Goal: Task Accomplishment & Management: Manage account settings

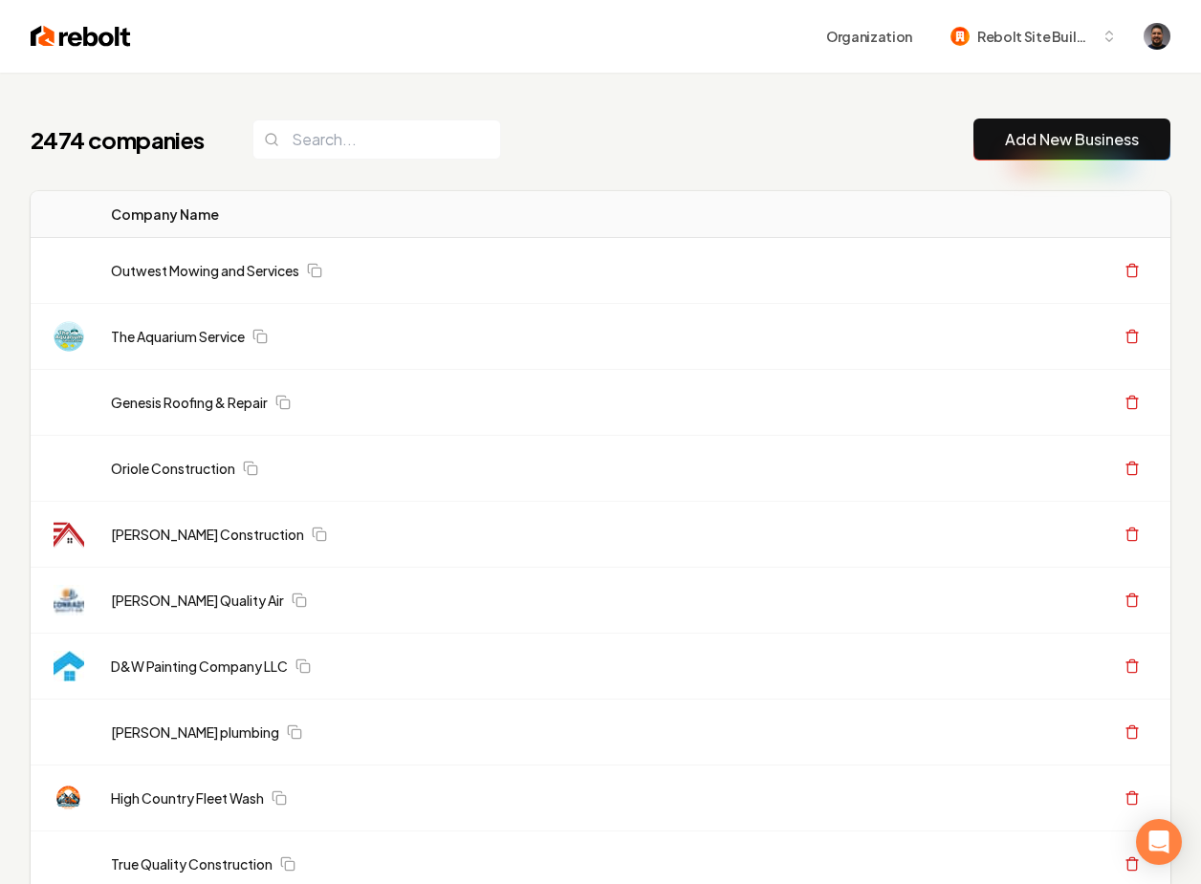
click at [215, 271] on link "Outwest Mowing and Services" at bounding box center [205, 270] width 188 height 19
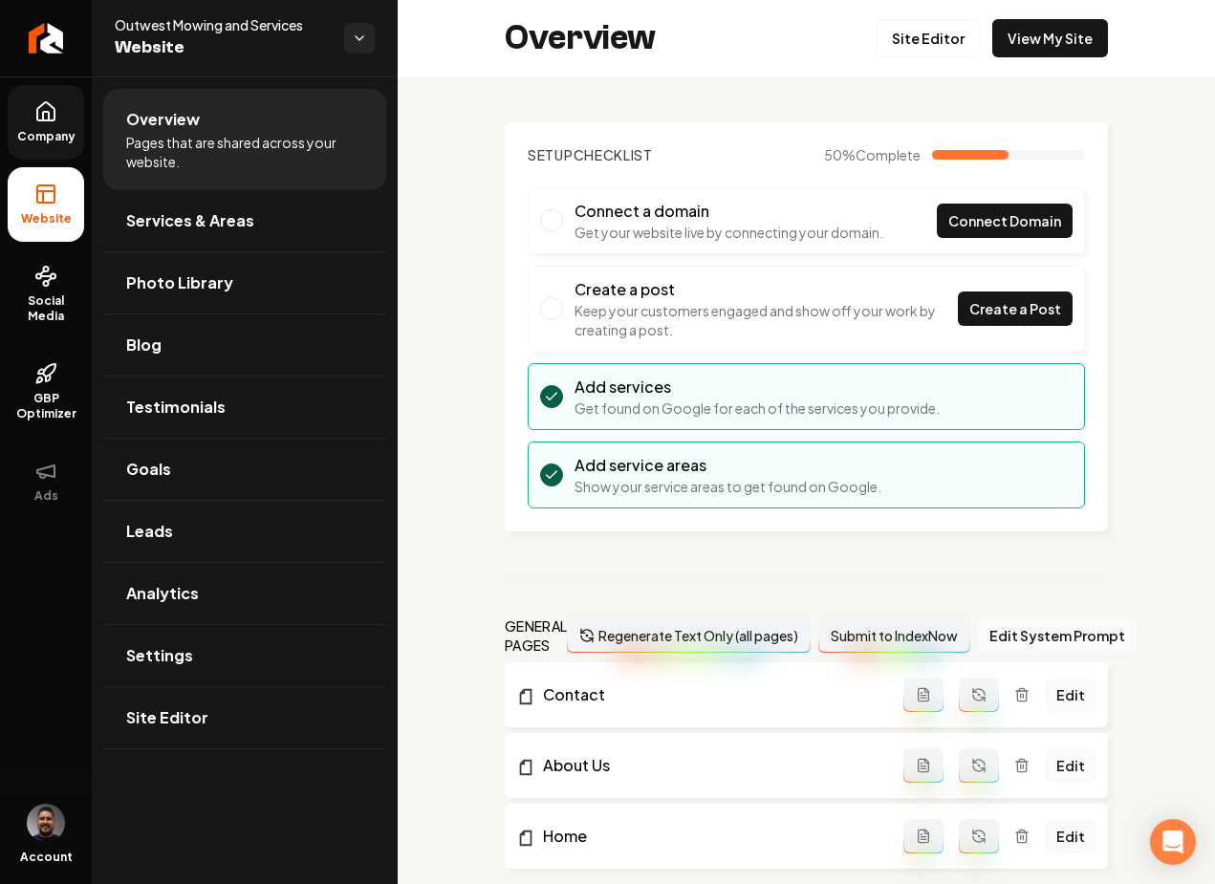
click at [51, 117] on icon at bounding box center [45, 111] width 23 height 23
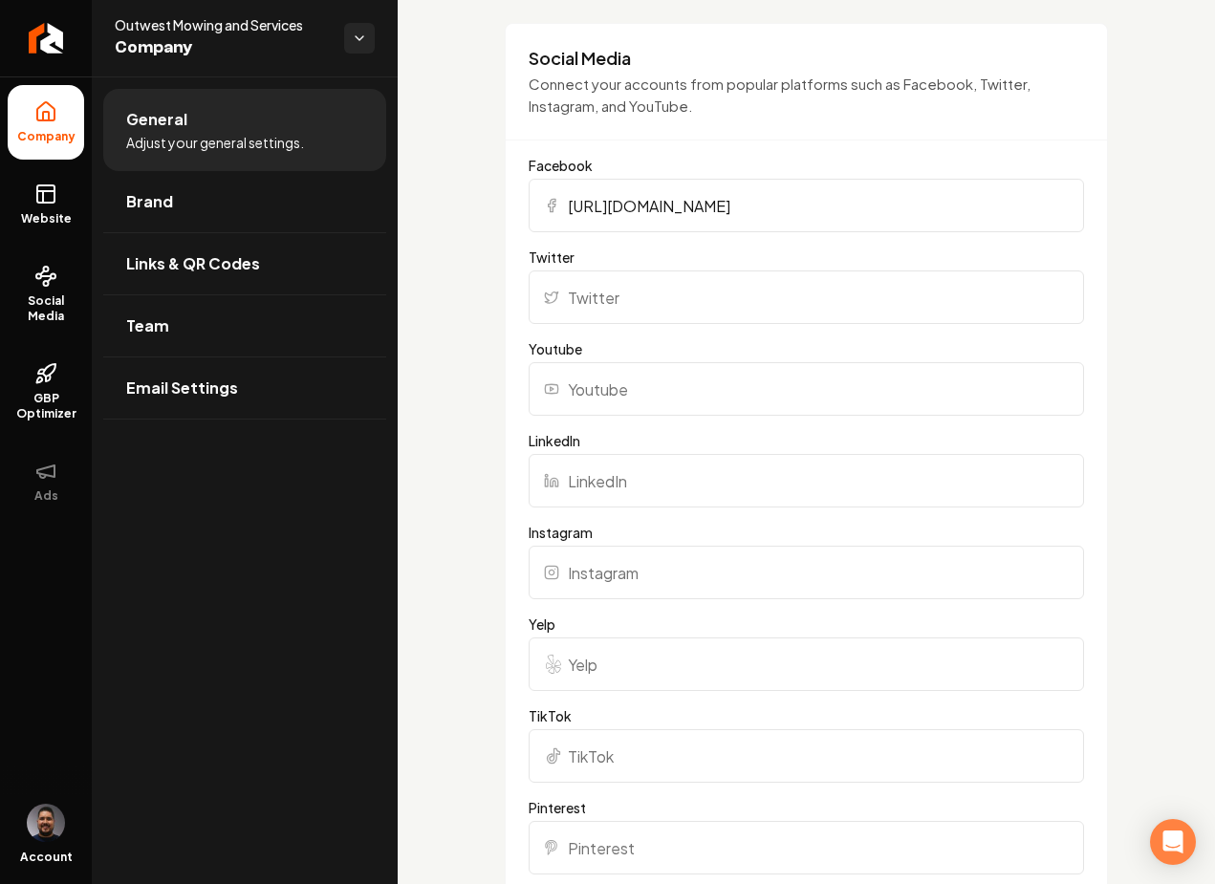
scroll to position [1392, 0]
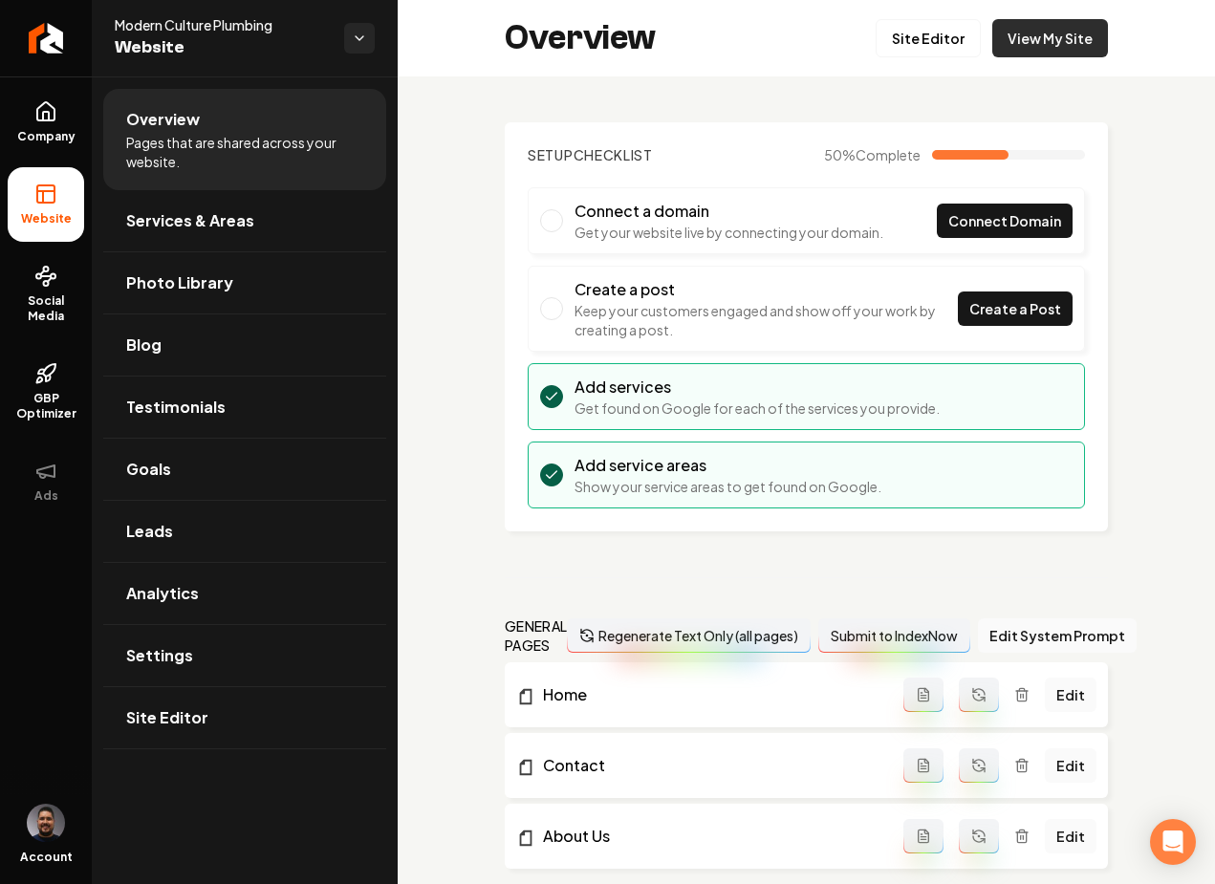
click at [997, 38] on link "View My Site" at bounding box center [1050, 38] width 116 height 38
click at [919, 58] on div "Overview Site Editor View My Site" at bounding box center [806, 38] width 817 height 76
